Goal: Information Seeking & Learning: Learn about a topic

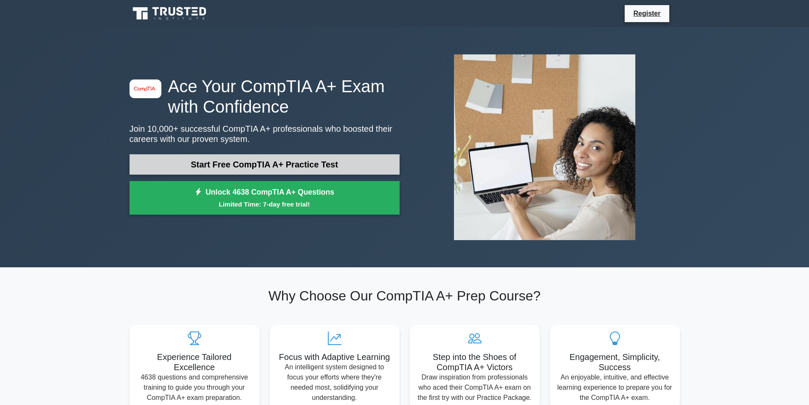
click at [247, 163] on link "Start Free CompTIA A+ Practice Test" at bounding box center [264, 164] width 270 height 20
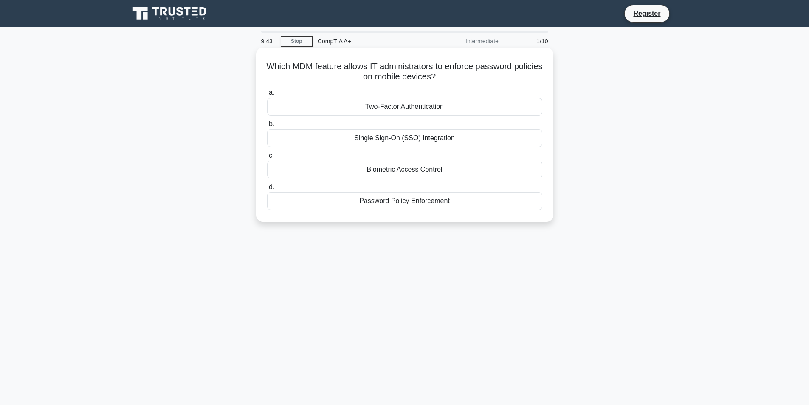
click at [404, 204] on div "Password Policy Enforcement" at bounding box center [404, 201] width 275 height 18
click at [267, 190] on input "d. Password Policy Enforcement" at bounding box center [267, 187] width 0 height 6
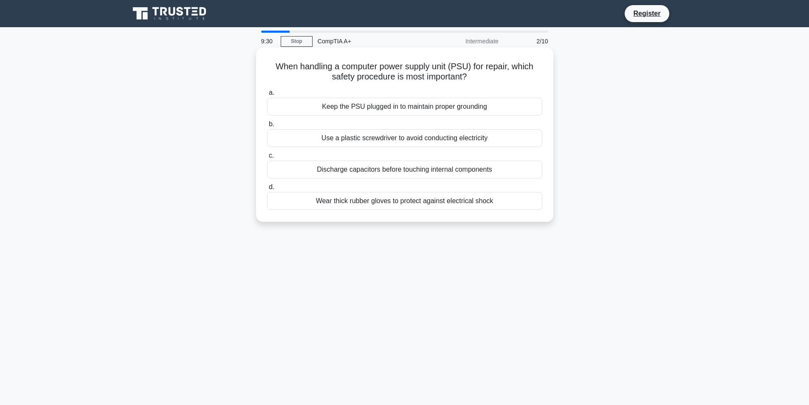
click at [413, 200] on div "Wear thick rubber gloves to protect against electrical shock" at bounding box center [404, 201] width 275 height 18
click at [267, 190] on input "d. Wear thick rubber gloves to protect against electrical shock" at bounding box center [267, 187] width 0 height 6
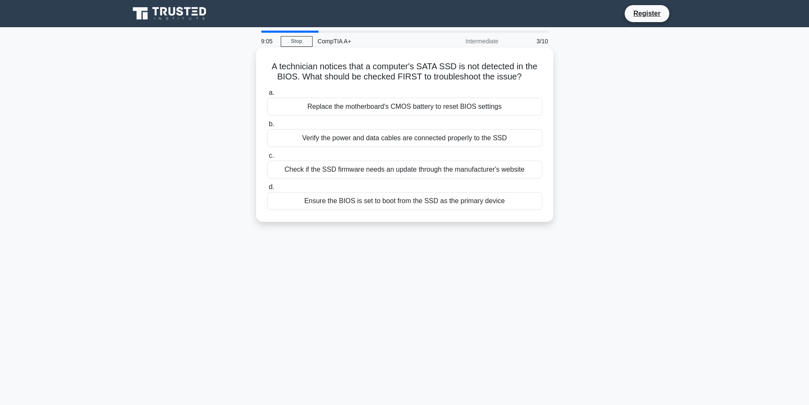
click at [446, 138] on div "Verify the power and data cables are connected properly to the SSD" at bounding box center [404, 138] width 275 height 18
click at [267, 127] on input "b. Verify the power and data cables are connected properly to the SSD" at bounding box center [267, 124] width 0 height 6
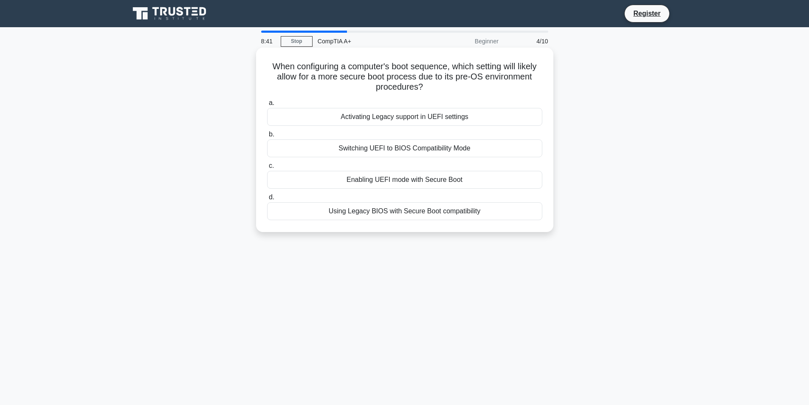
click at [469, 179] on div "Enabling UEFI mode with Secure Boot" at bounding box center [404, 180] width 275 height 18
click at [267, 169] on input "c. Enabling UEFI mode with Secure Boot" at bounding box center [267, 166] width 0 height 6
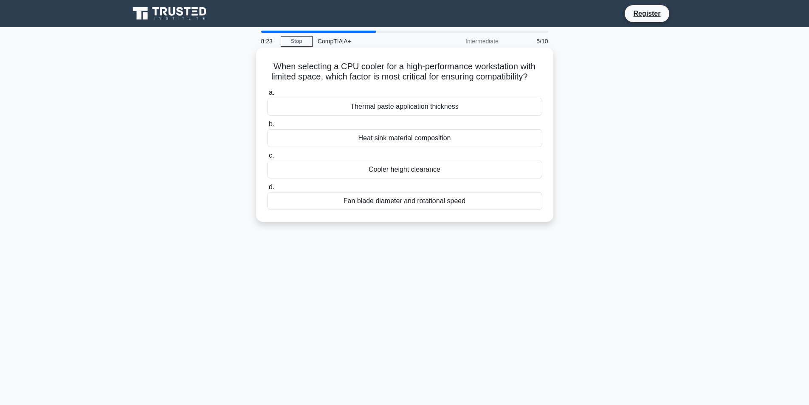
click at [434, 147] on div "Heat sink material composition" at bounding box center [404, 138] width 275 height 18
click at [267, 127] on input "b. Heat sink material composition" at bounding box center [267, 124] width 0 height 6
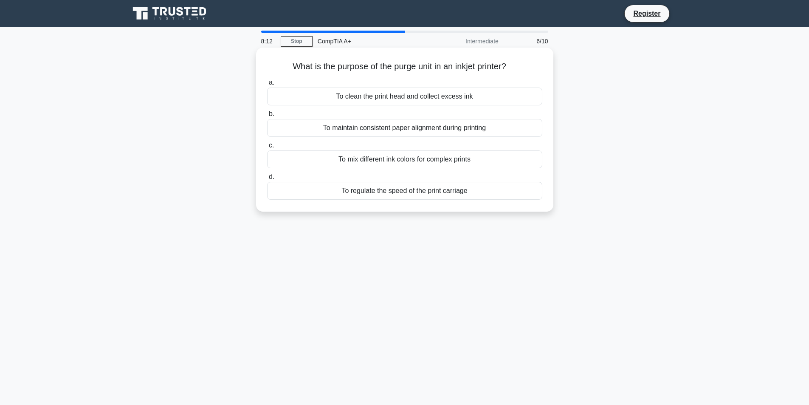
click at [488, 90] on div "To clean the print head and collect excess ink" at bounding box center [404, 96] width 275 height 18
click at [267, 85] on input "a. To clean the print head and collect excess ink" at bounding box center [267, 83] width 0 height 6
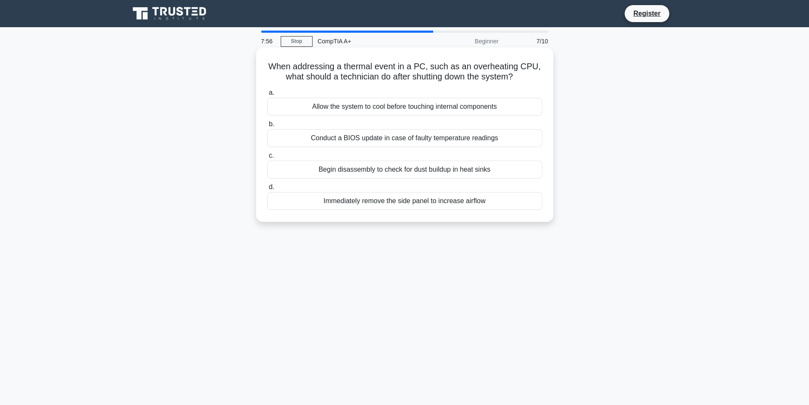
click at [464, 110] on div "Allow the system to cool before touching internal components" at bounding box center [404, 107] width 275 height 18
click at [267, 96] on input "a. Allow the system to cool before touching internal components" at bounding box center [267, 93] width 0 height 6
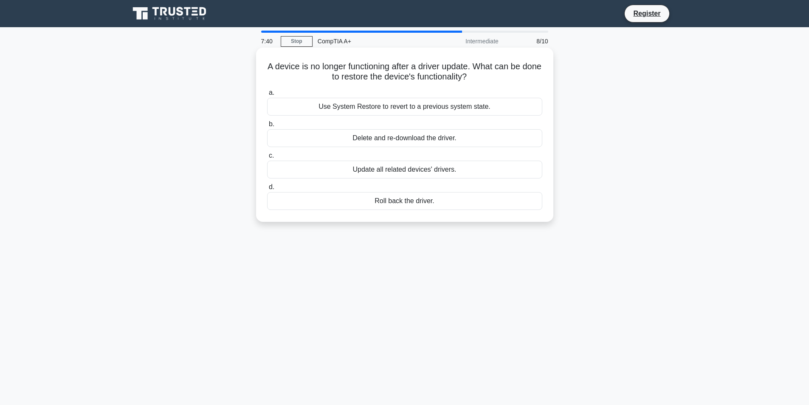
click at [445, 202] on div "Roll back the driver." at bounding box center [404, 201] width 275 height 18
click at [267, 190] on input "d. Roll back the driver." at bounding box center [267, 187] width 0 height 6
click at [481, 201] on div "Interactive password strength demonstrations" at bounding box center [404, 201] width 275 height 18
click at [267, 190] on input "d. Interactive password strength demonstrations" at bounding box center [267, 187] width 0 height 6
click at [458, 113] on div "Formatting the new drive with the same file system" at bounding box center [404, 107] width 275 height 18
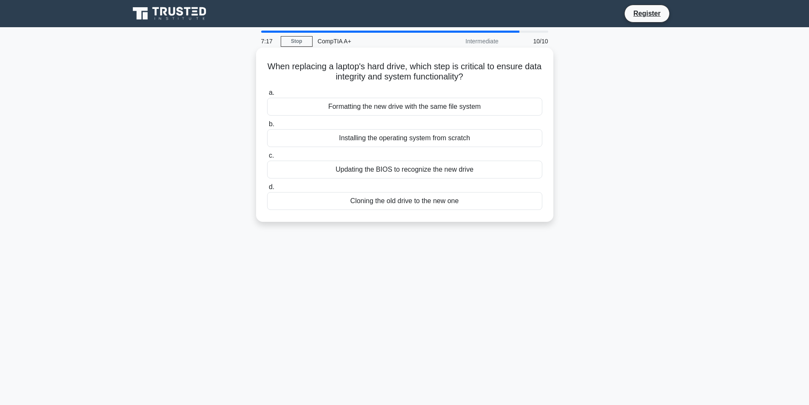
click at [267, 96] on input "a. Formatting the new drive with the same file system" at bounding box center [267, 93] width 0 height 6
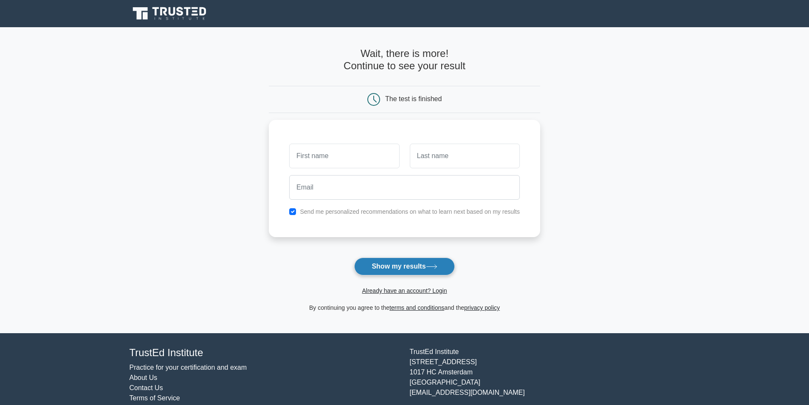
click at [422, 268] on button "Show my results" at bounding box center [404, 266] width 100 height 18
click at [291, 209] on input "checkbox" at bounding box center [292, 209] width 7 height 7
checkbox input "false"
